Goal: Contribute content: Contribute content

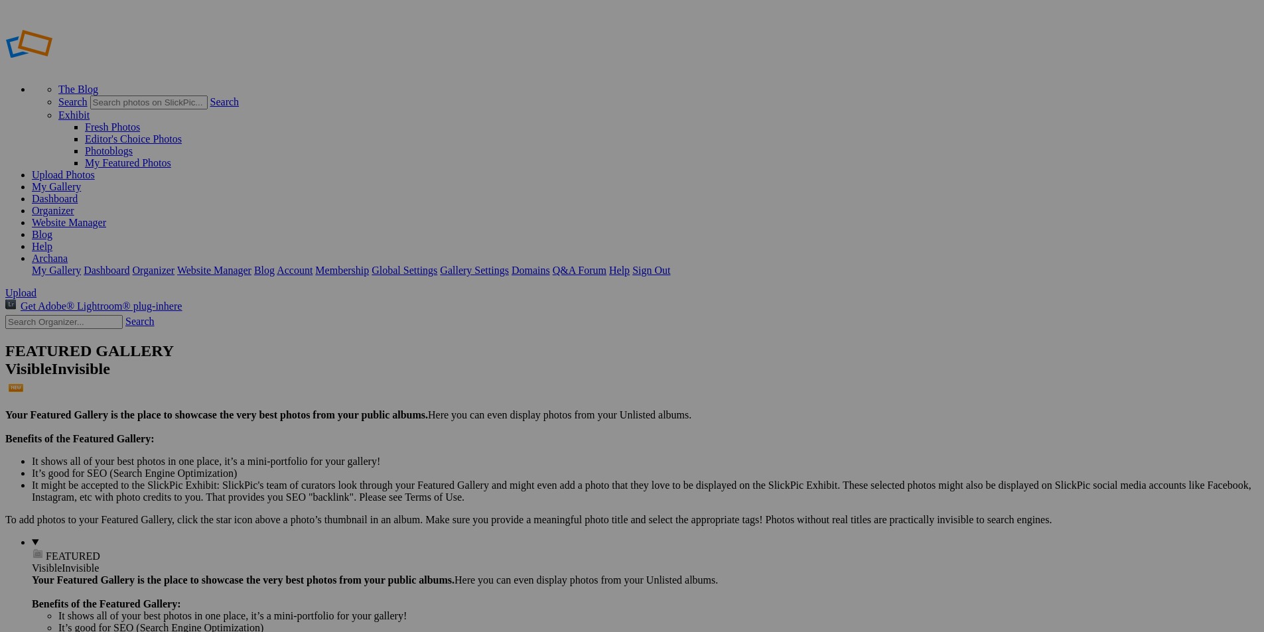
click at [78, 193] on link "Dashboard" at bounding box center [55, 198] width 46 height 11
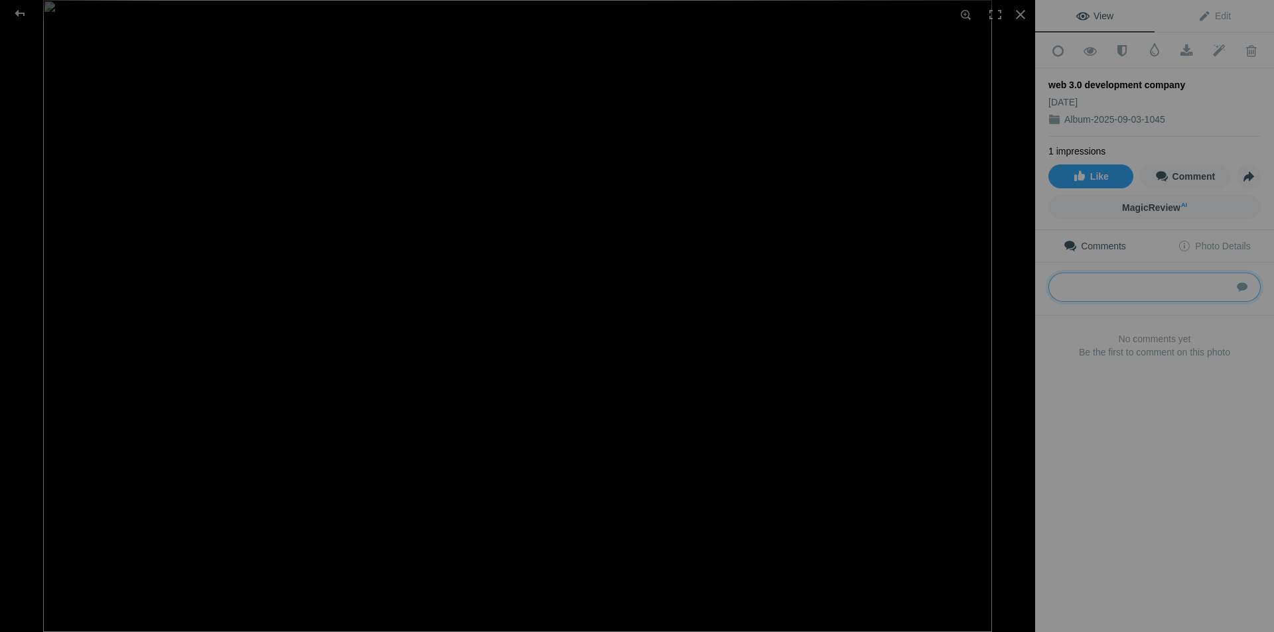
click at [1124, 284] on textarea at bounding box center [1155, 287] width 212 height 29
paste textarea "Web 3.0 Development Company – Innovative Blockchain & [PERSON_NAME] Solutions"
type textarea "Web 3.0 Development Company – Innovative Blockchain & [PERSON_NAME] Solutions"
click at [1215, 14] on span "Edit" at bounding box center [1214, 16] width 33 height 11
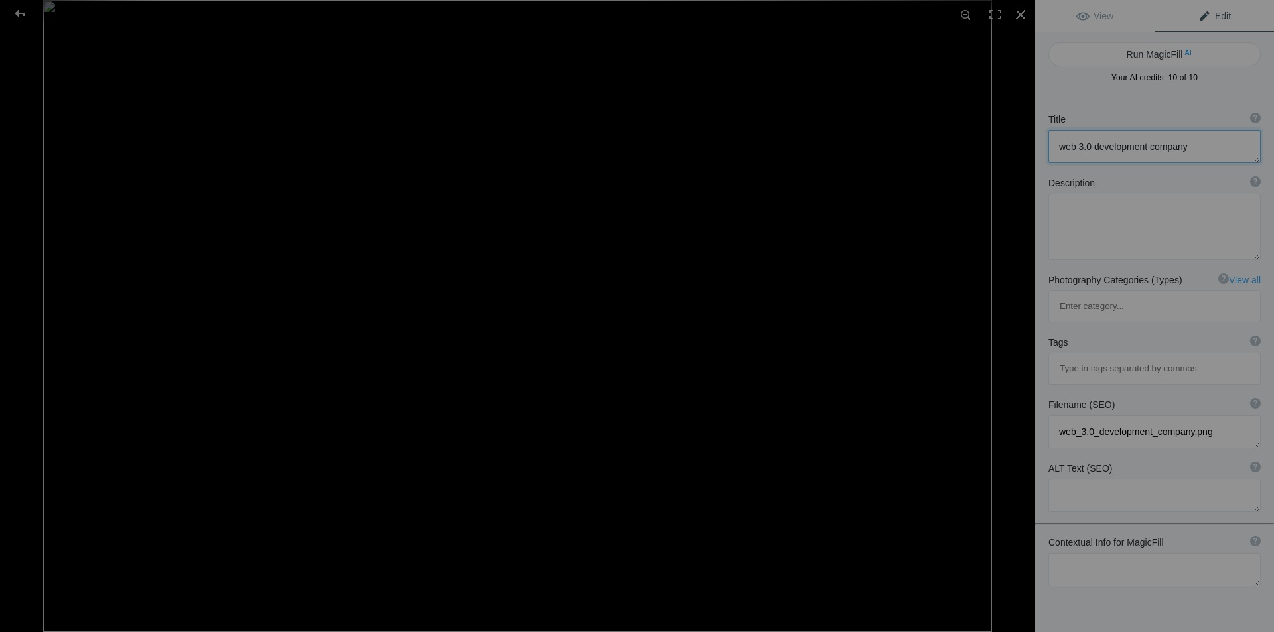
drag, startPoint x: 1200, startPoint y: 152, endPoint x: 1017, endPoint y: 131, distance: 183.7
click at [1017, 131] on div "web 3.0 development company View Edit Run MagicFill AI Your AI credits: 10 of 1…" at bounding box center [637, 316] width 1274 height 632
click at [1107, 219] on textarea at bounding box center [1155, 227] width 212 height 66
click at [1126, 227] on textarea at bounding box center [1155, 227] width 212 height 66
paste textarea "Web 3.0 Development Company delivering cutting-edge blockchain solutions, smart…"
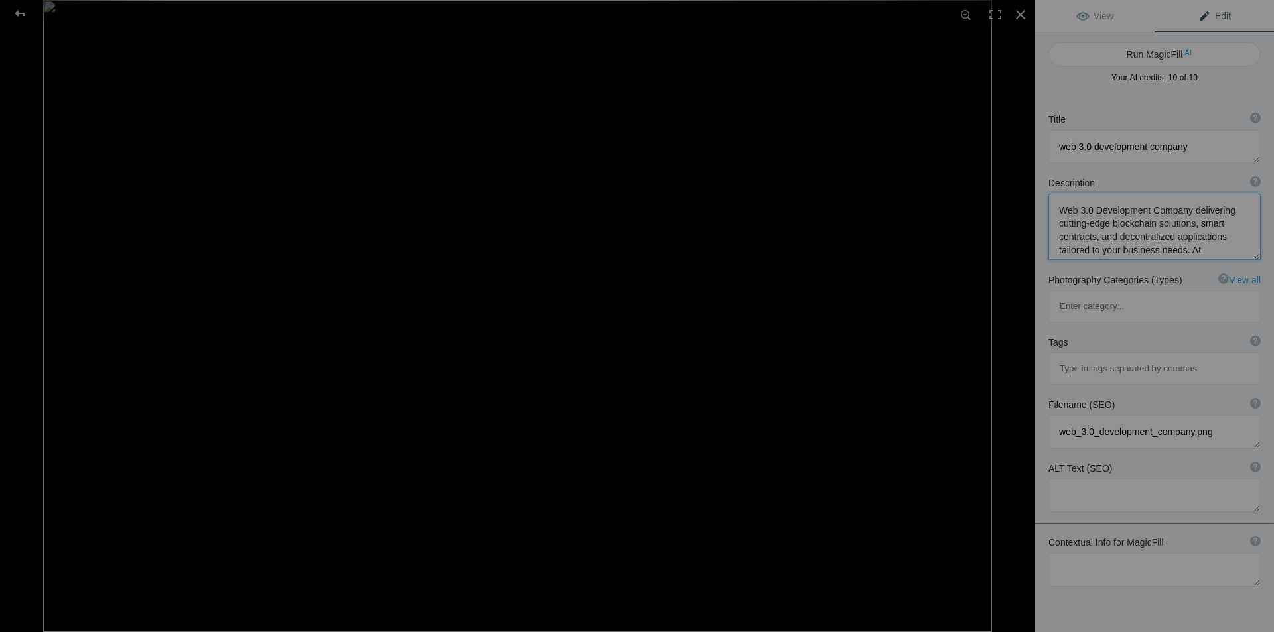
scroll to position [1, 0]
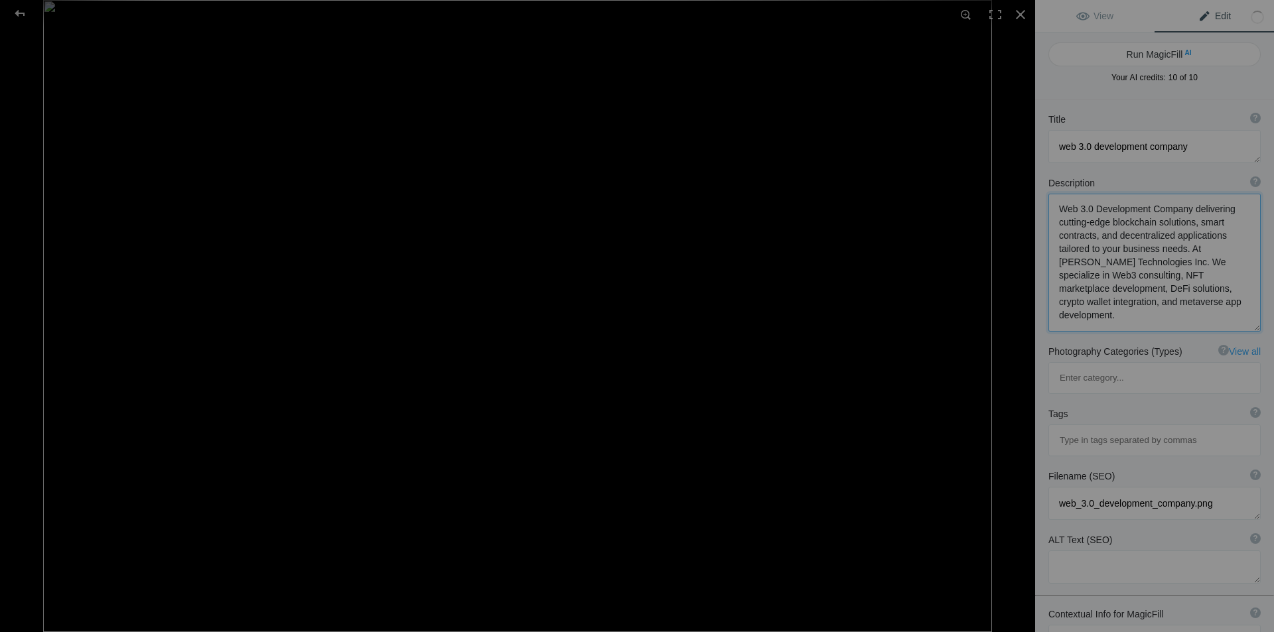
type textarea "Web 3.0 Development Company delivering cutting-edge blockchain solutions, smart…"
click at [1103, 429] on input at bounding box center [1155, 441] width 198 height 24
click at [1133, 429] on input at bounding box center [1155, 441] width 198 height 24
paste input "Web 3.0 Development Company"
type input "Web 3.0 Development Company"
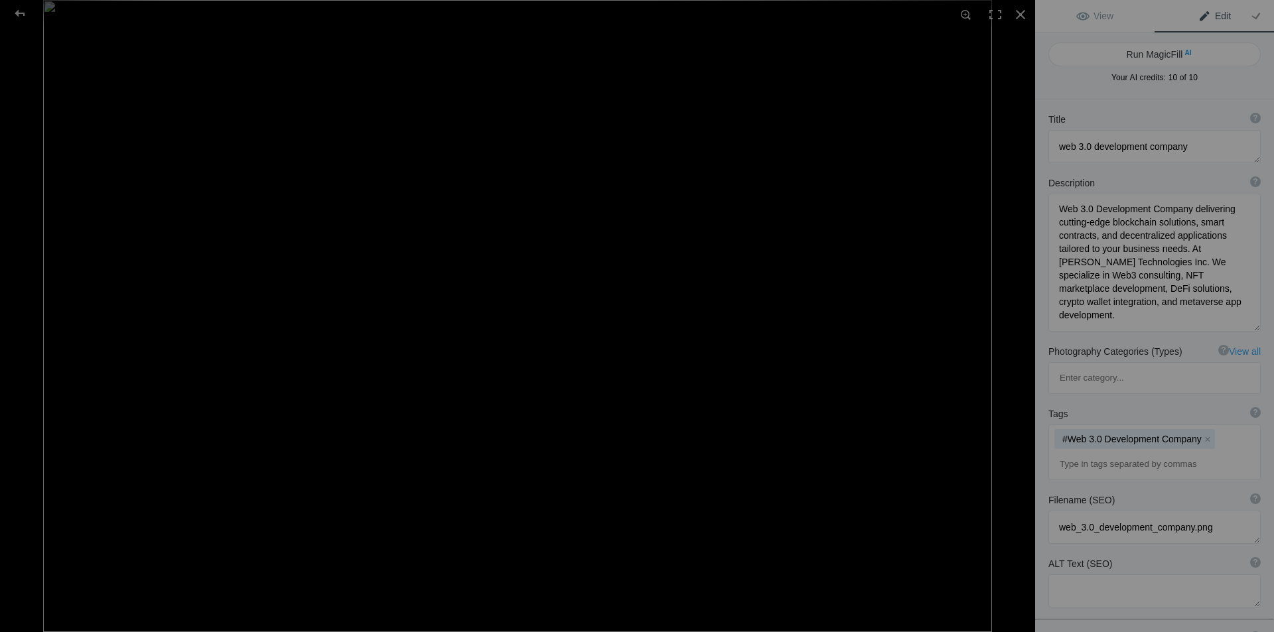
click at [1087, 453] on input at bounding box center [1155, 465] width 198 height 24
click at [1134, 453] on input at bounding box center [1155, 465] width 198 height 24
paste input "Hire Web3 Developer"
click at [1078, 453] on input "Hire Web3 Developer" at bounding box center [1155, 465] width 198 height 24
click at [1100, 453] on input "HireWeb3 Developer" at bounding box center [1155, 465] width 198 height 24
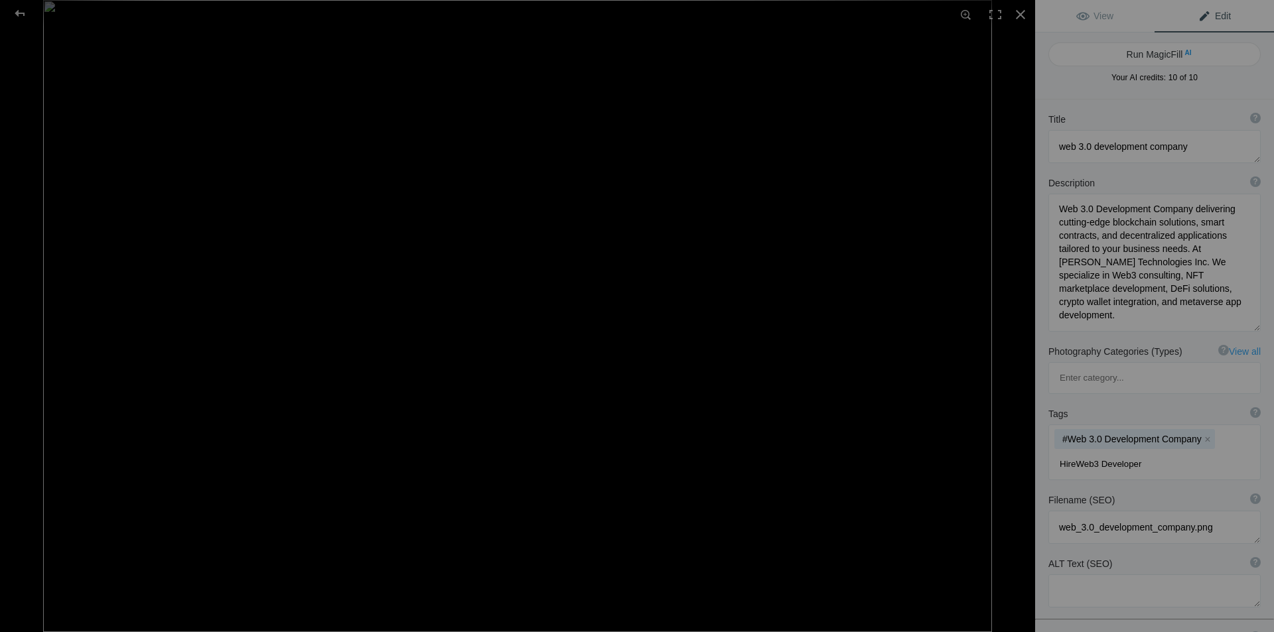
type input "HireWeb3Developer"
click at [1142, 453] on input "HireWeb3Developer" at bounding box center [1155, 465] width 198 height 24
click at [1088, 477] on input at bounding box center [1155, 489] width 198 height 24
paste input "Web3.0DevelopmentServices"
type input "Web3.0DevelopmentServices"
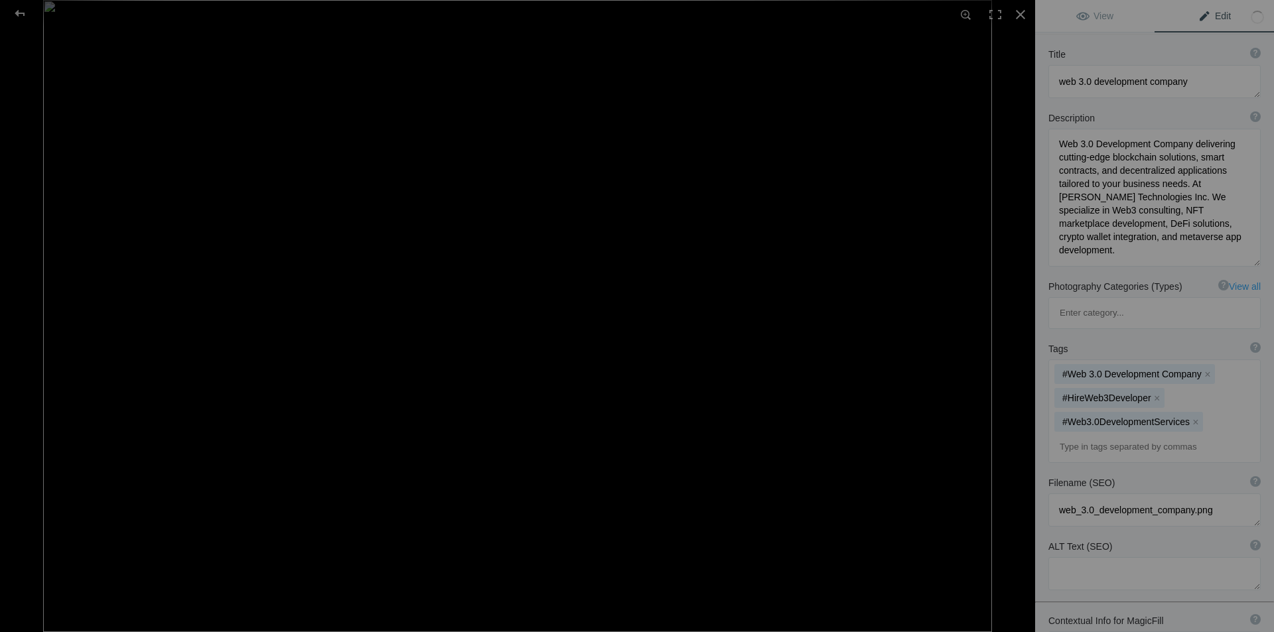
scroll to position [133, 0]
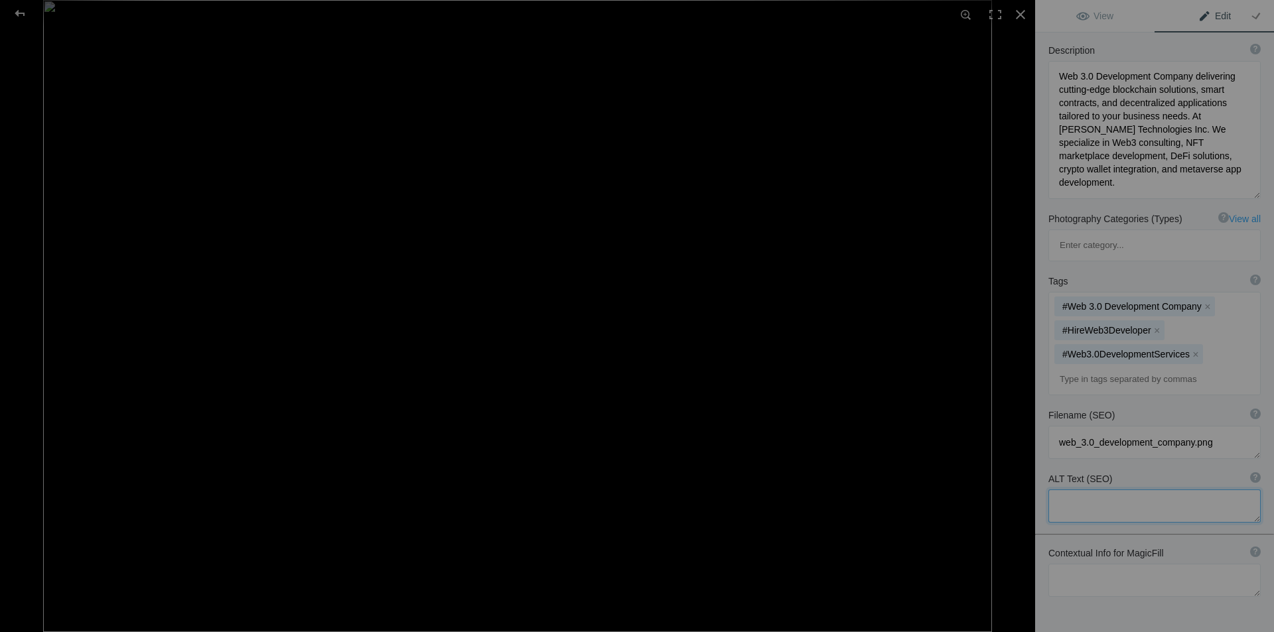
click at [1101, 490] on textarea at bounding box center [1155, 506] width 212 height 33
click at [1108, 490] on textarea at bounding box center [1155, 506] width 212 height 33
paste textarea "Web 3.0 Development Company"
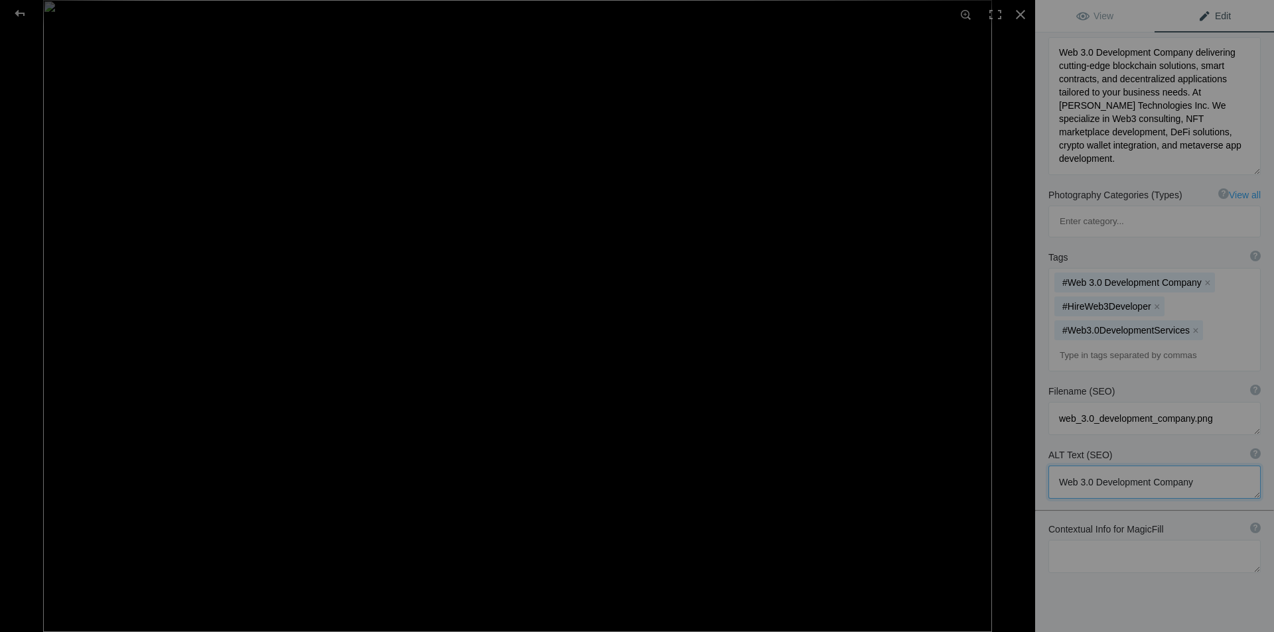
scroll to position [1, 0]
type textarea "Web 3.0 Development Company"
click at [1135, 545] on div "Title ? Photo title is one of the highest used Search Engine ranking criteria a…" at bounding box center [1154, 320] width 239 height 755
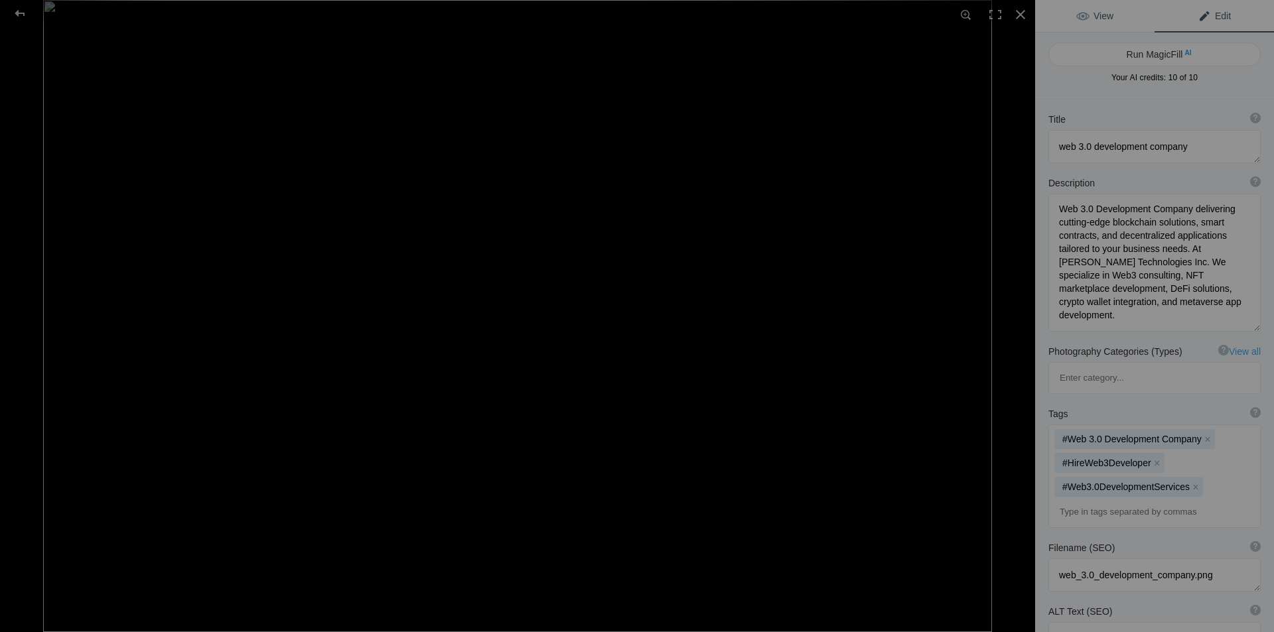
click at [1096, 14] on span "View" at bounding box center [1094, 16] width 37 height 11
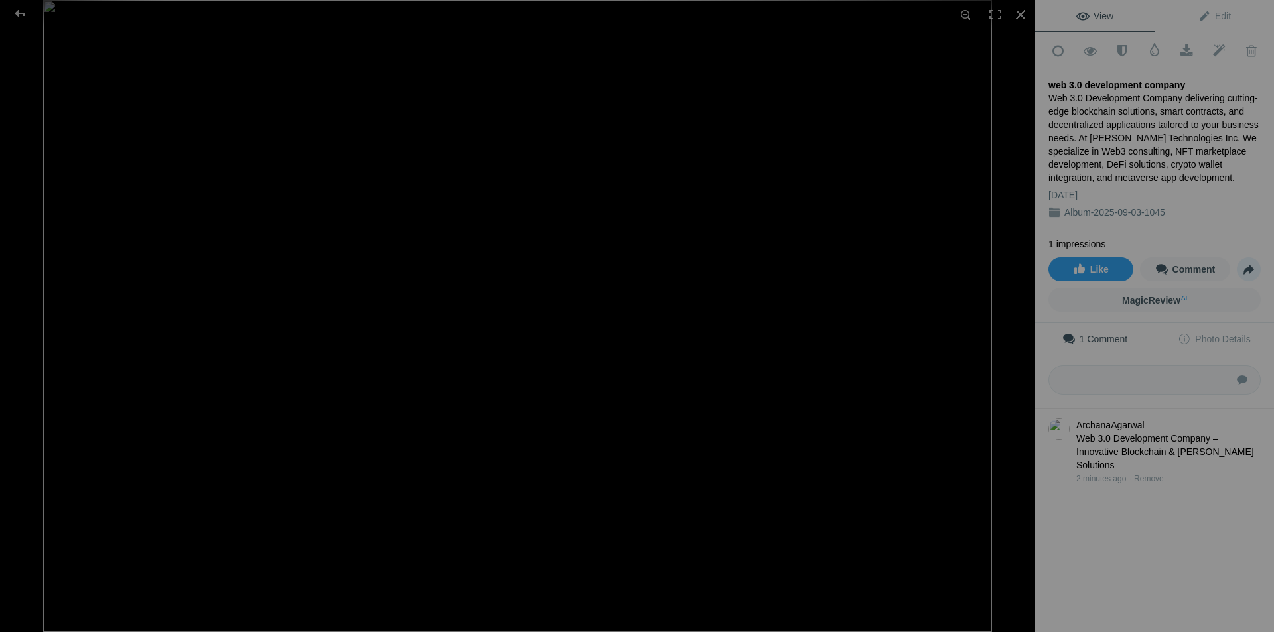
click at [1239, 267] on span "Share" at bounding box center [1249, 269] width 23 height 23
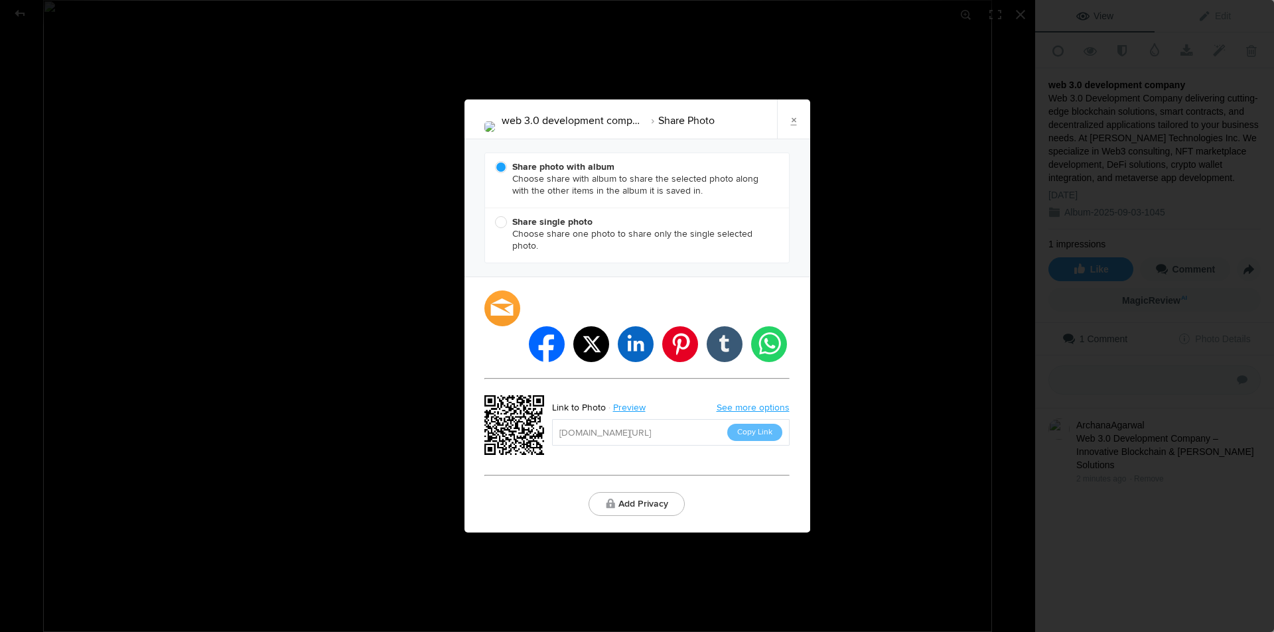
click at [708, 419] on input "[URL][DOMAIN_NAME]" at bounding box center [671, 432] width 238 height 27
click at [798, 137] on link "×" at bounding box center [793, 120] width 33 height 40
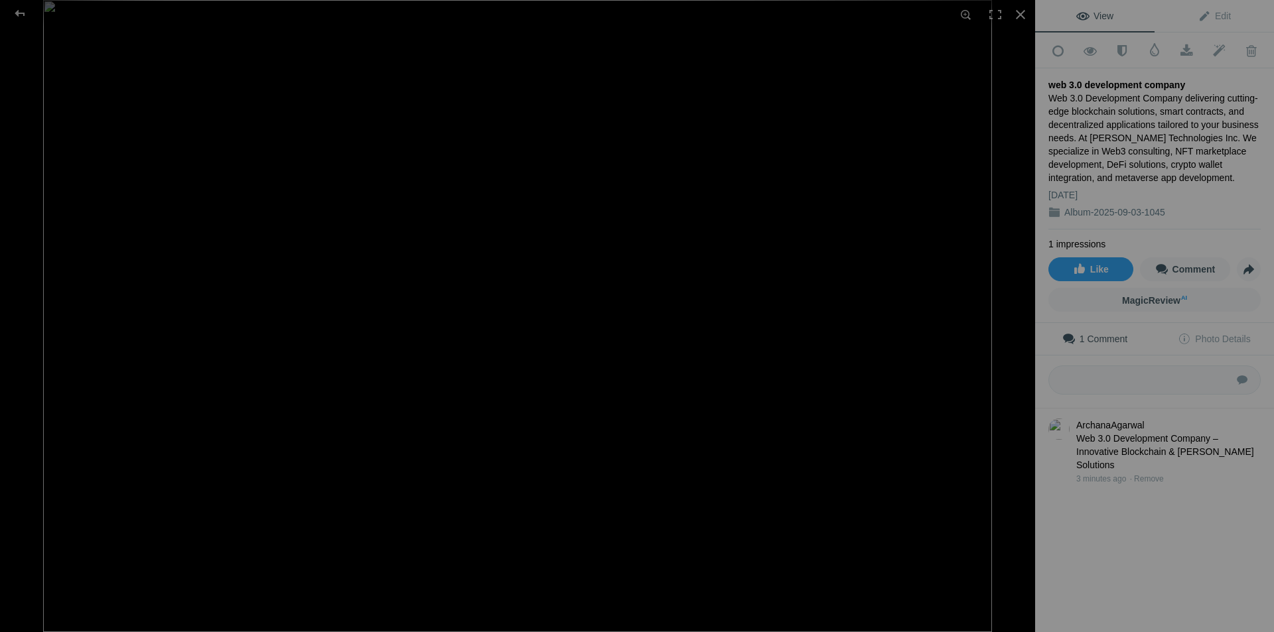
click at [470, 20] on div at bounding box center [517, 14] width 1035 height 29
